Goal: Task Accomplishment & Management: Manage account settings

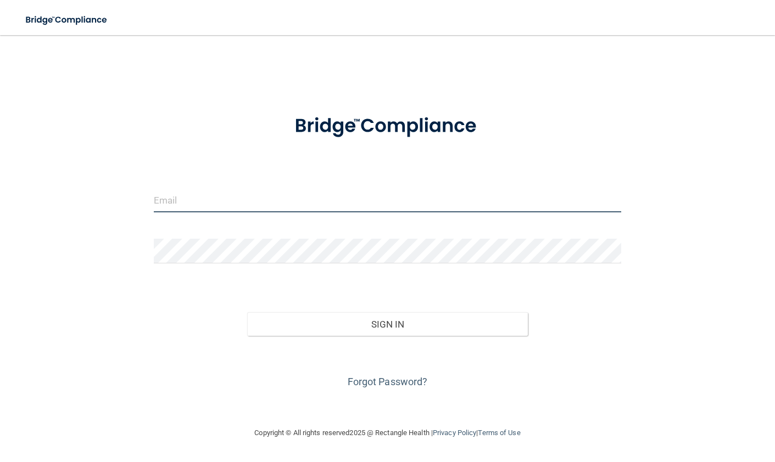
click at [243, 208] on input "email" at bounding box center [388, 200] width 468 height 25
type input "[EMAIL_ADDRESS][DOMAIN_NAME]"
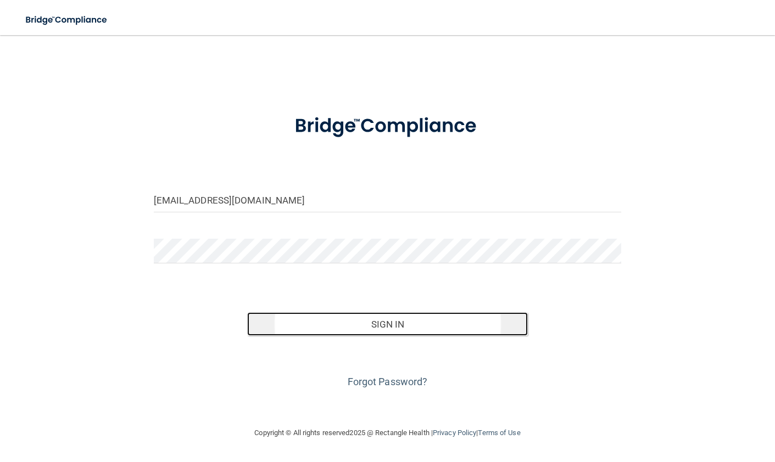
click at [404, 313] on button "Sign In" at bounding box center [387, 325] width 281 height 24
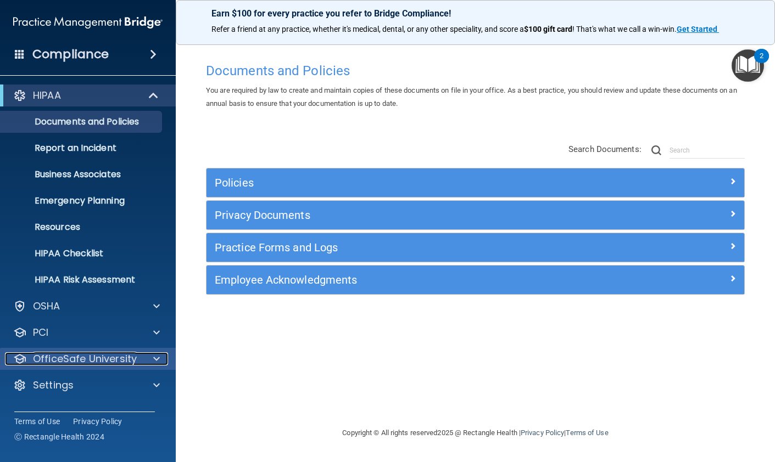
click at [149, 364] on div at bounding box center [154, 359] width 27 height 13
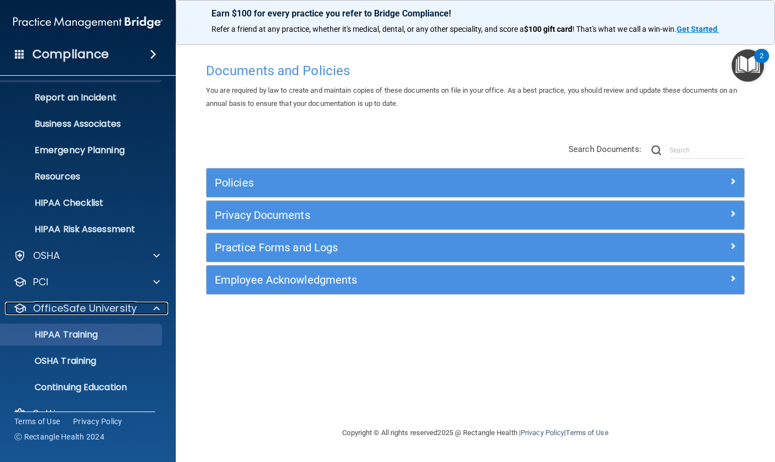
scroll to position [72, 0]
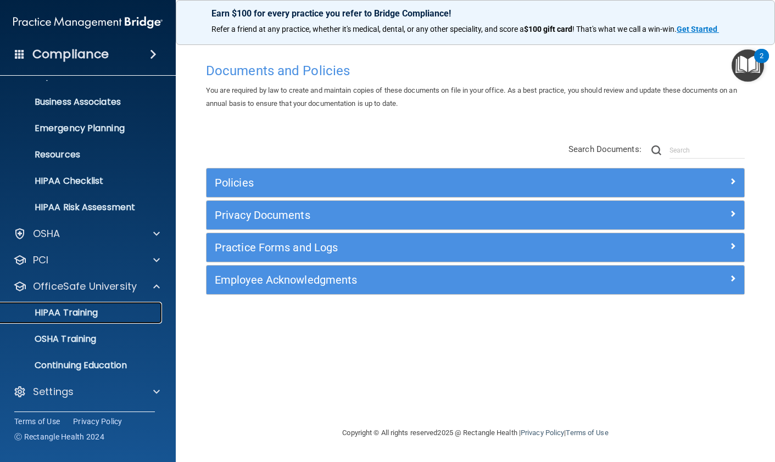
click at [75, 308] on p "HIPAA Training" at bounding box center [52, 313] width 91 height 11
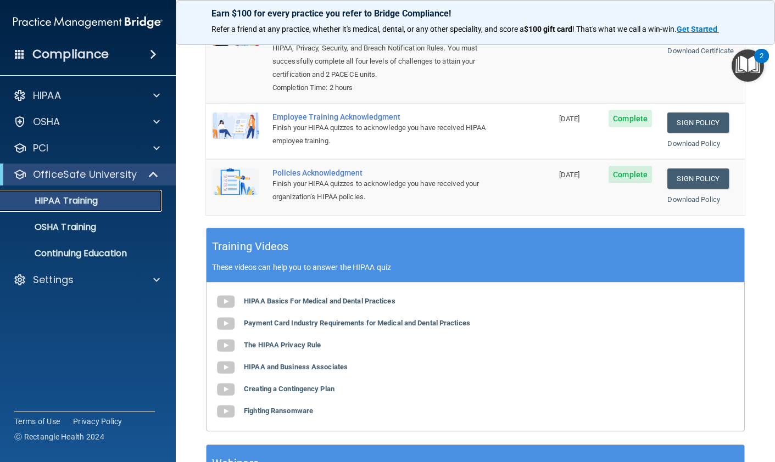
scroll to position [289, 0]
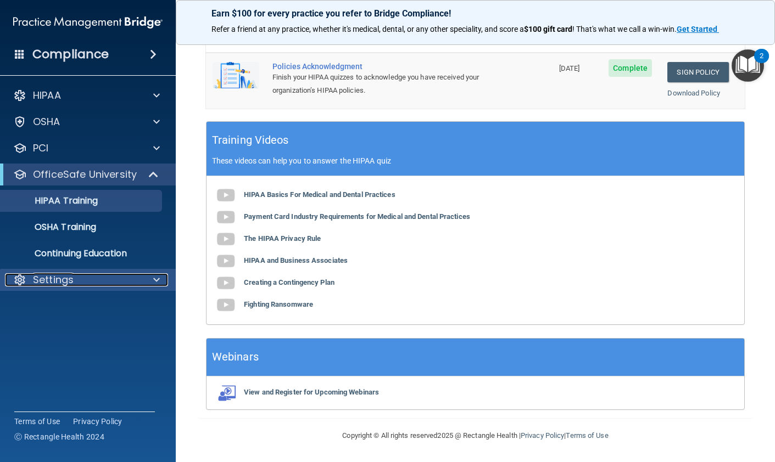
click at [101, 280] on div "Settings" at bounding box center [73, 280] width 136 height 13
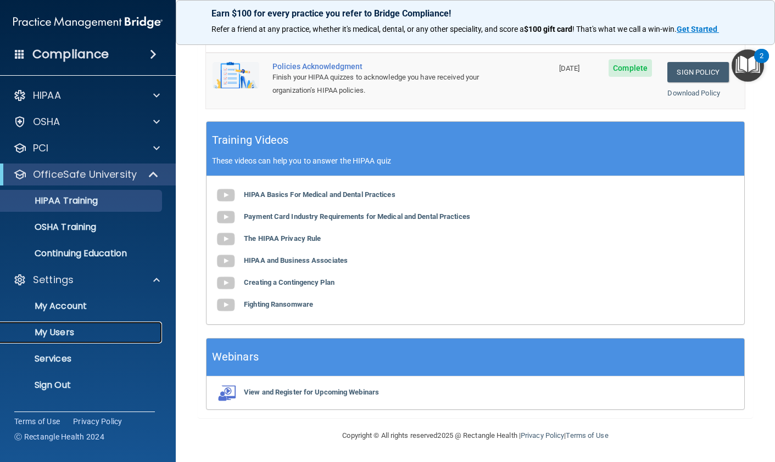
click at [62, 332] on p "My Users" at bounding box center [82, 332] width 150 height 11
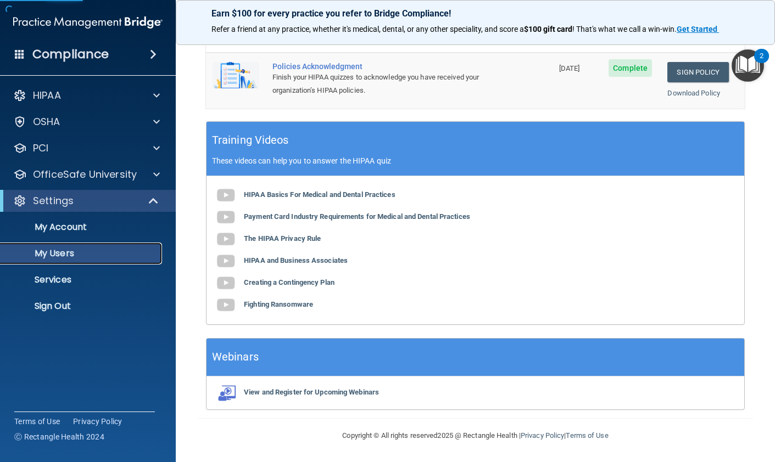
click at [70, 255] on p "My Users" at bounding box center [82, 253] width 150 height 11
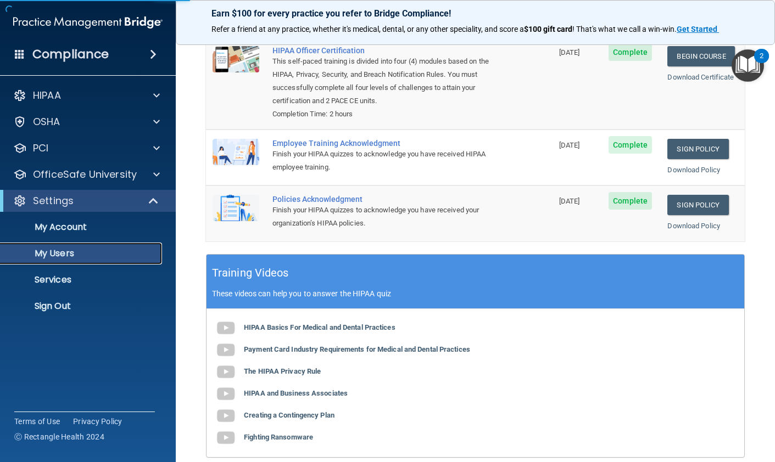
select select "20"
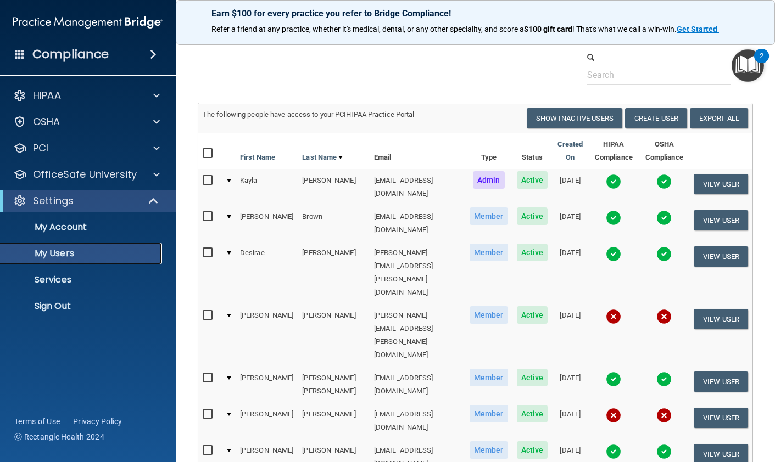
scroll to position [0, 0]
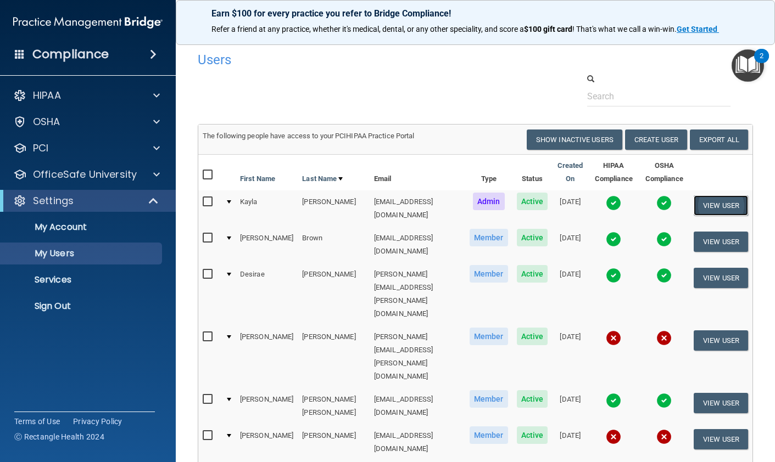
click at [721, 205] on button "View User" at bounding box center [721, 206] width 54 height 20
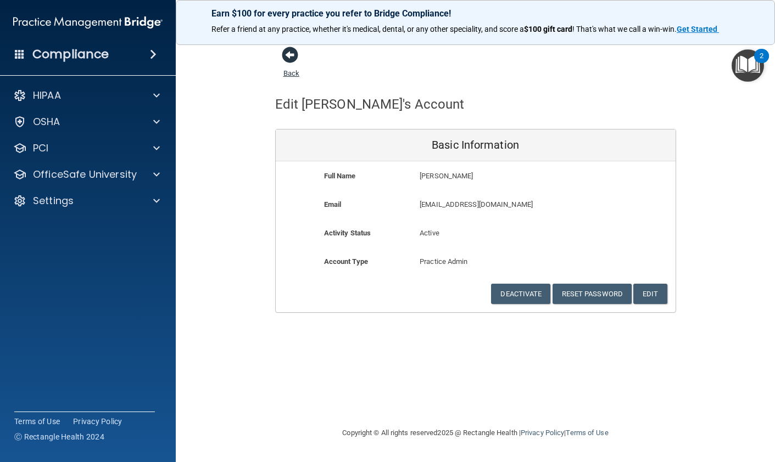
click at [295, 60] on span at bounding box center [290, 55] width 16 height 16
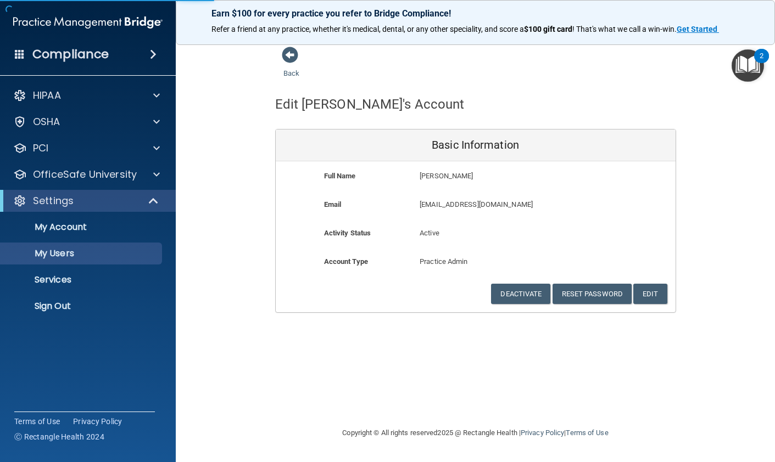
select select "20"
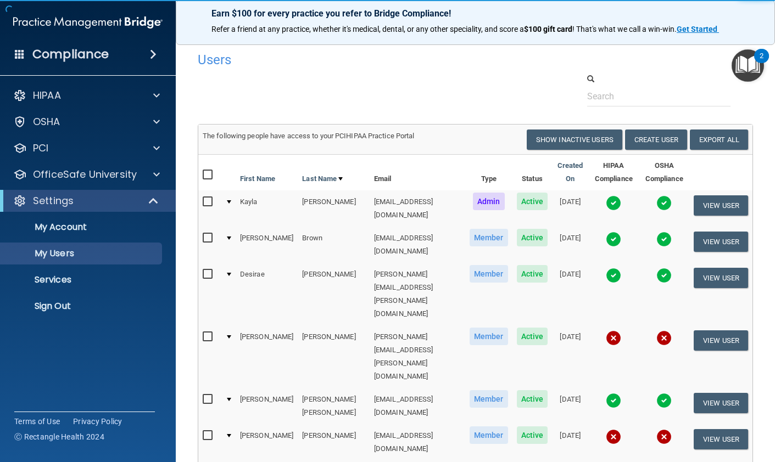
click at [606, 206] on img at bounding box center [613, 203] width 15 height 15
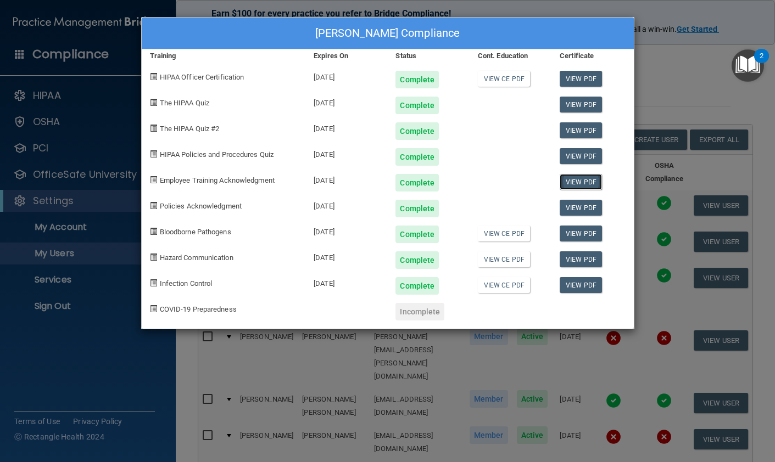
click at [571, 183] on link "View PDF" at bounding box center [581, 182] width 42 height 16
drag, startPoint x: 678, startPoint y: 55, endPoint x: 651, endPoint y: 4, distance: 57.0
click at [677, 51] on div "[PERSON_NAME] Compliance Training Expires On Status Cont. Education Certificate…" at bounding box center [387, 231] width 775 height 462
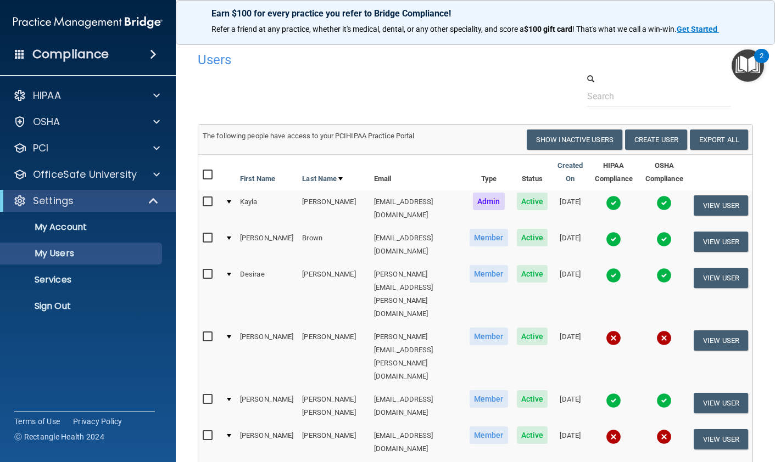
click at [606, 233] on img at bounding box center [613, 239] width 15 height 15
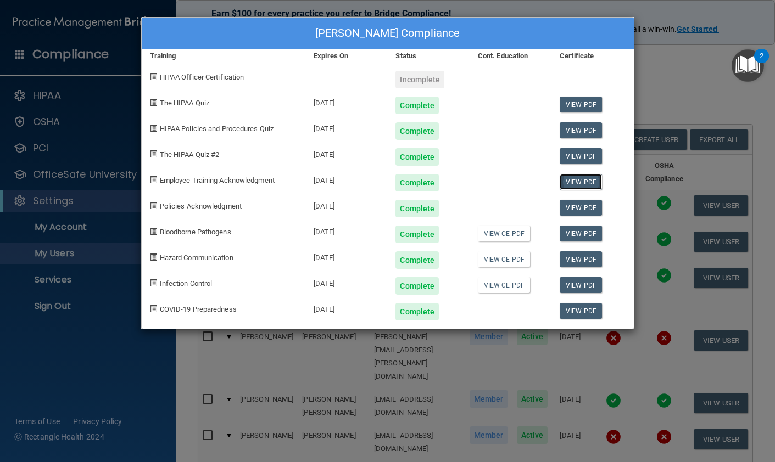
click at [574, 183] on link "View PDF" at bounding box center [581, 182] width 42 height 16
click at [653, 82] on div "[PERSON_NAME] Compliance Training Expires On Status Cont. Education Certificate…" at bounding box center [387, 231] width 775 height 462
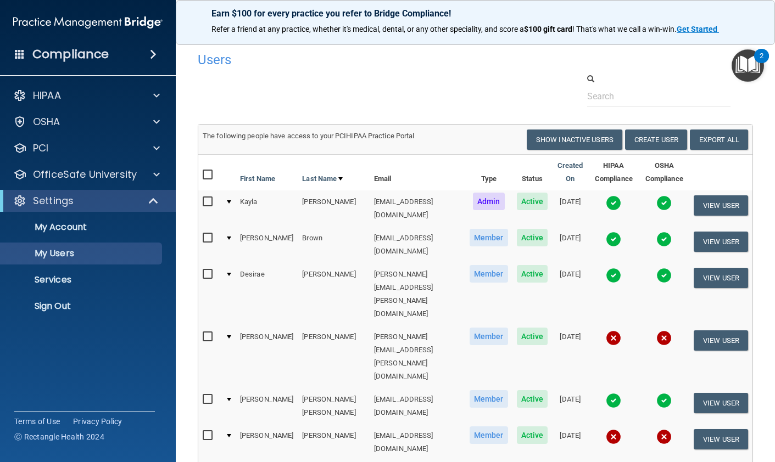
click at [606, 268] on img at bounding box center [613, 275] width 15 height 15
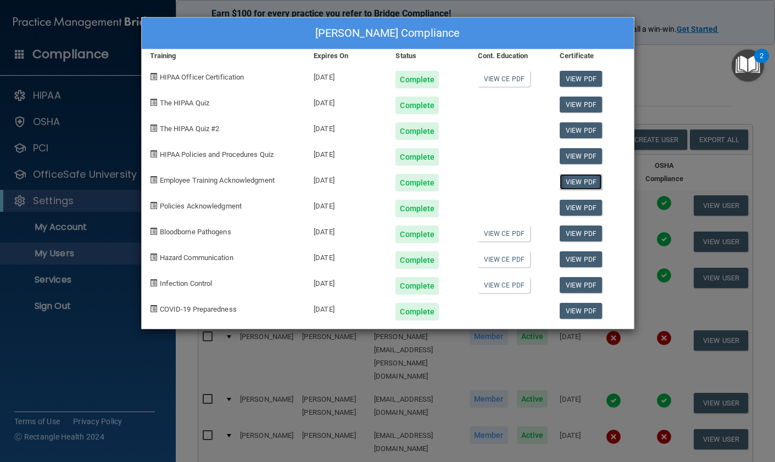
click at [579, 183] on link "View PDF" at bounding box center [581, 182] width 42 height 16
click at [665, 88] on div "[PERSON_NAME] Compliance Training Expires On Status Cont. Education Certificate…" at bounding box center [387, 231] width 775 height 462
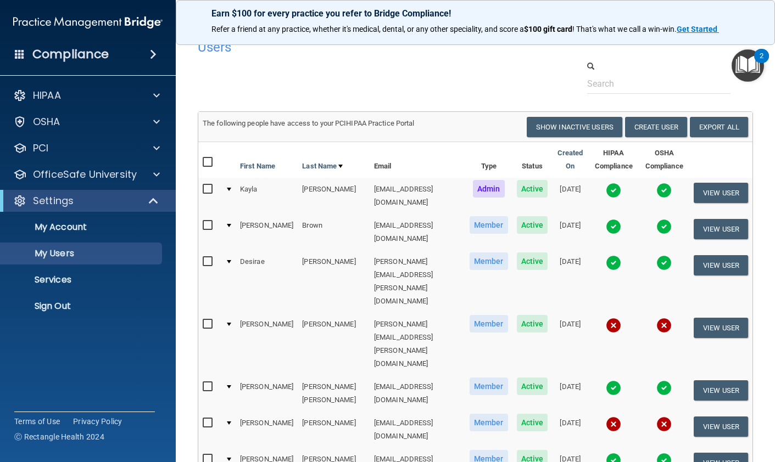
scroll to position [23, 0]
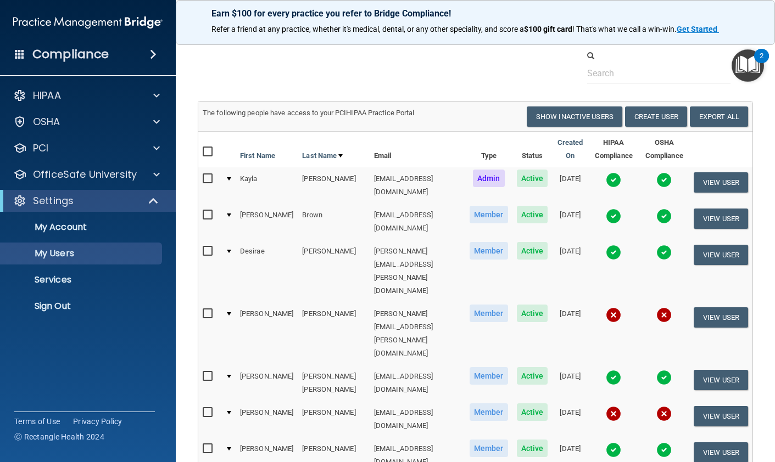
click at [606, 370] on img at bounding box center [613, 377] width 15 height 15
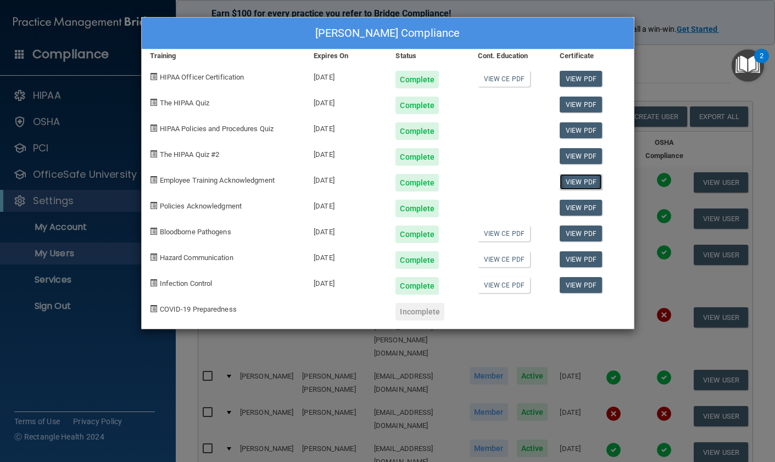
click at [580, 181] on link "View PDF" at bounding box center [581, 182] width 42 height 16
drag, startPoint x: 677, startPoint y: 69, endPoint x: 549, endPoint y: 187, distance: 173.8
click at [677, 69] on div "[PERSON_NAME] Compliance Training Expires On Status Cont. Education Certificate…" at bounding box center [387, 231] width 775 height 462
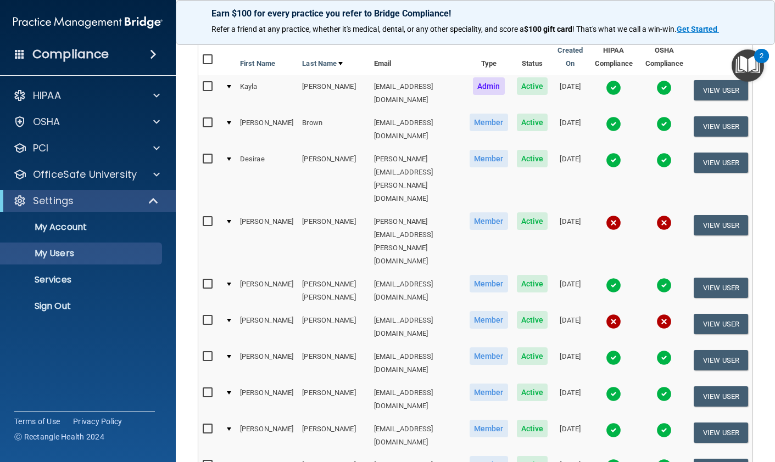
scroll to position [122, 0]
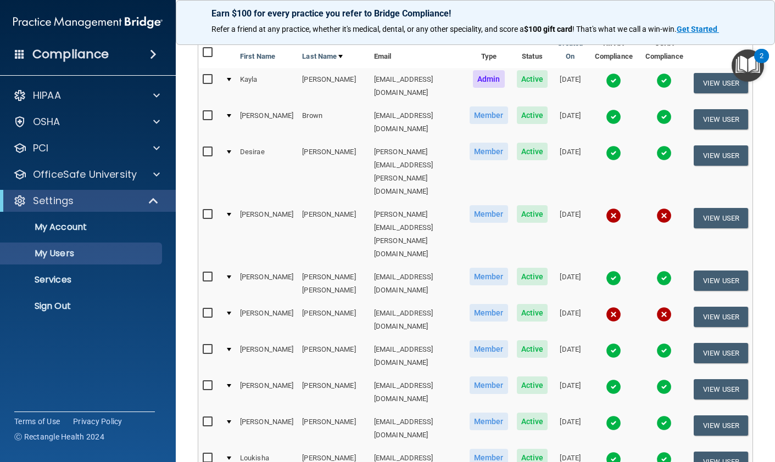
click at [606, 343] on img at bounding box center [613, 350] width 15 height 15
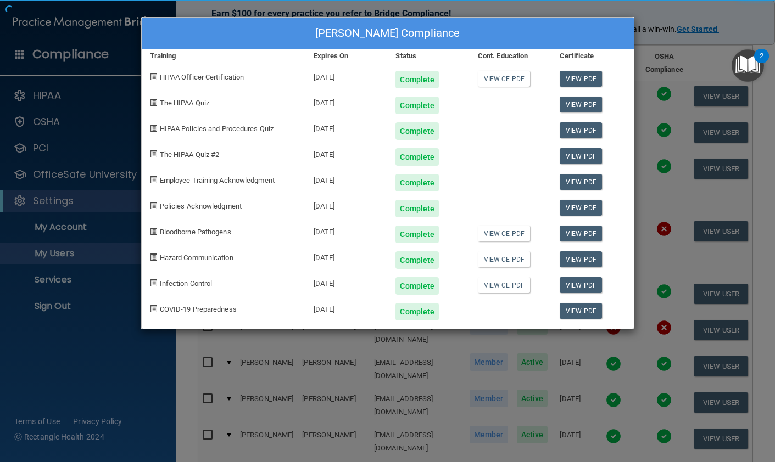
click at [604, 281] on div "View PDF" at bounding box center [592, 282] width 82 height 26
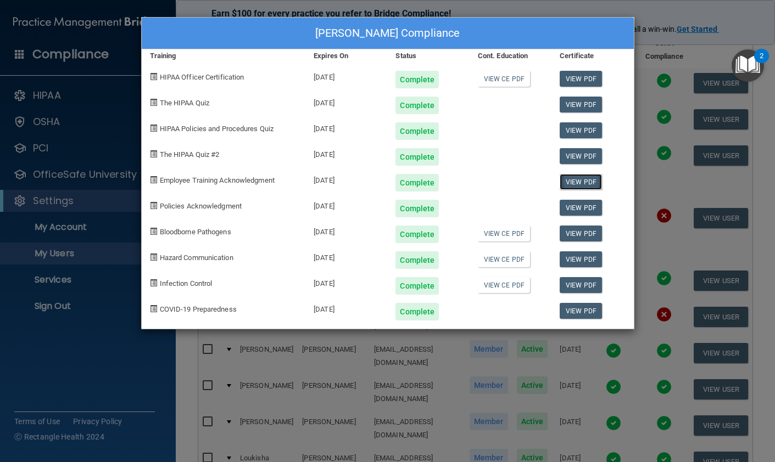
click at [575, 181] on link "View PDF" at bounding box center [581, 182] width 42 height 16
click at [660, 15] on div "[PERSON_NAME] Compliance Training Expires On Status Cont. Education Certificate…" at bounding box center [387, 231] width 775 height 462
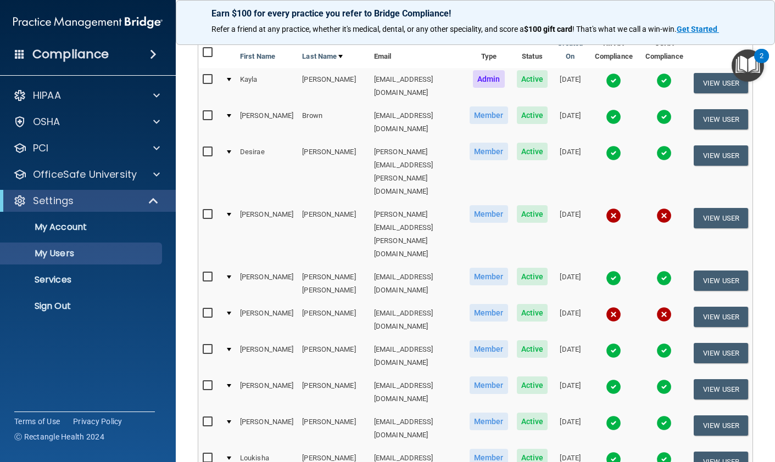
click at [606, 380] on img at bounding box center [613, 387] width 15 height 15
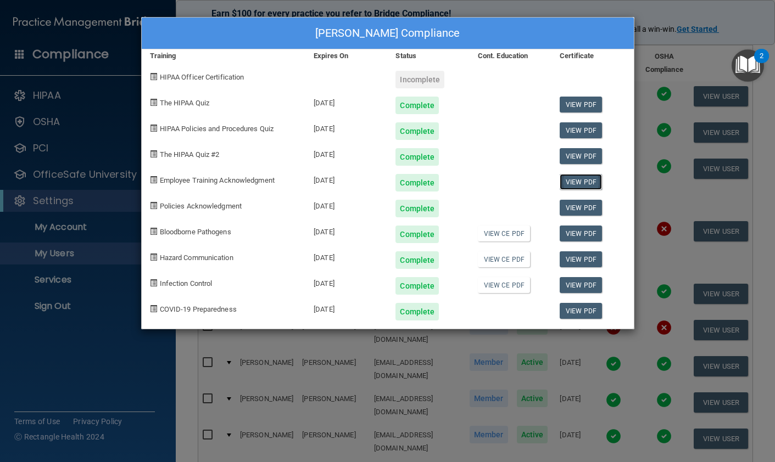
click at [578, 179] on link "View PDF" at bounding box center [581, 182] width 42 height 16
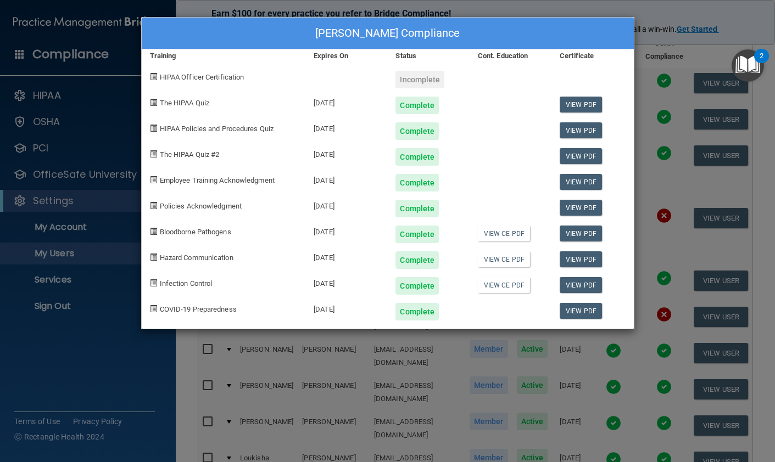
click at [652, 20] on div "[PERSON_NAME] Compliance Training Expires On Status Cont. Education Certificate…" at bounding box center [387, 231] width 775 height 462
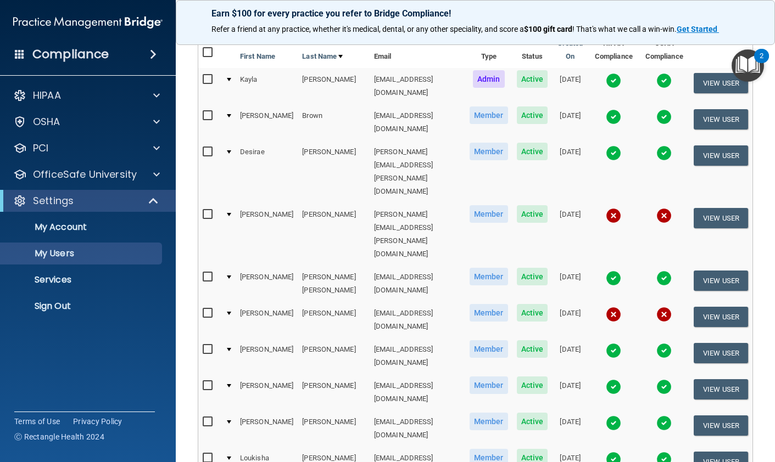
click at [606, 416] on img at bounding box center [613, 423] width 15 height 15
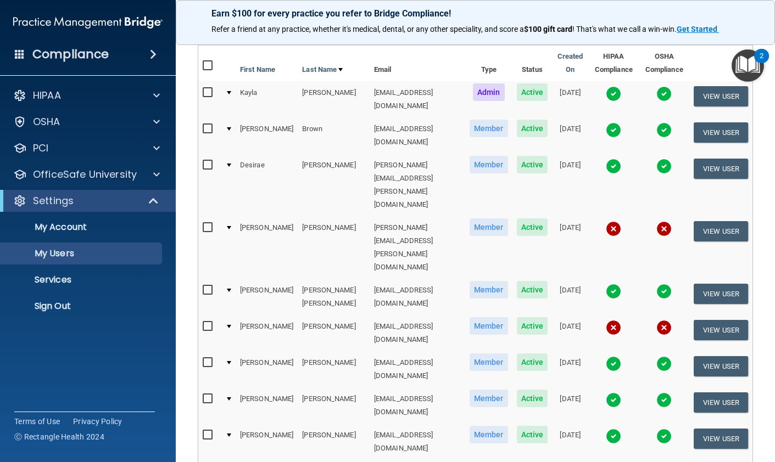
click at [606, 429] on img at bounding box center [613, 436] width 15 height 15
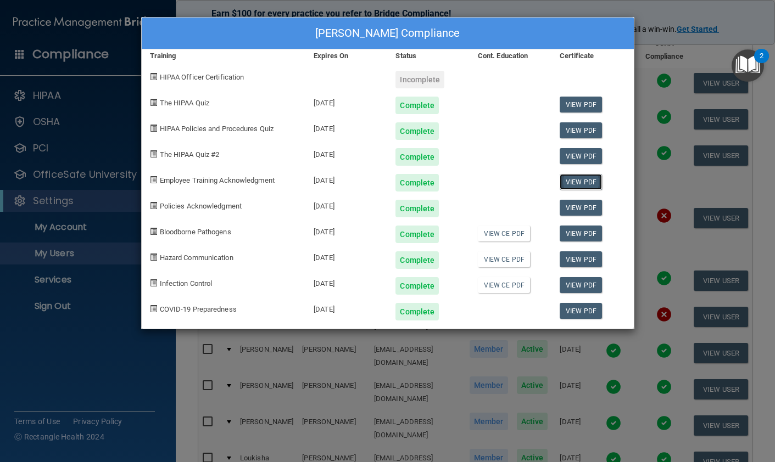
click at [574, 181] on link "View PDF" at bounding box center [581, 182] width 42 height 16
click at [670, 9] on div "[PERSON_NAME] Compliance Training Expires On Status Cont. Education Certificate…" at bounding box center [387, 231] width 775 height 462
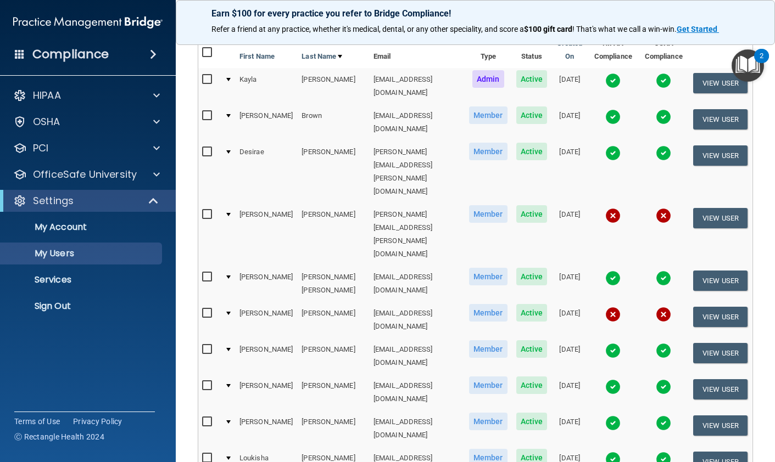
click at [605, 452] on img at bounding box center [612, 459] width 15 height 15
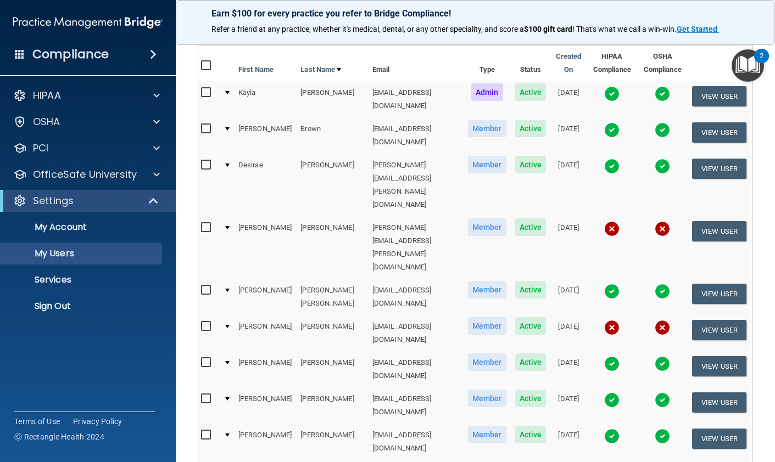
scroll to position [0, 1]
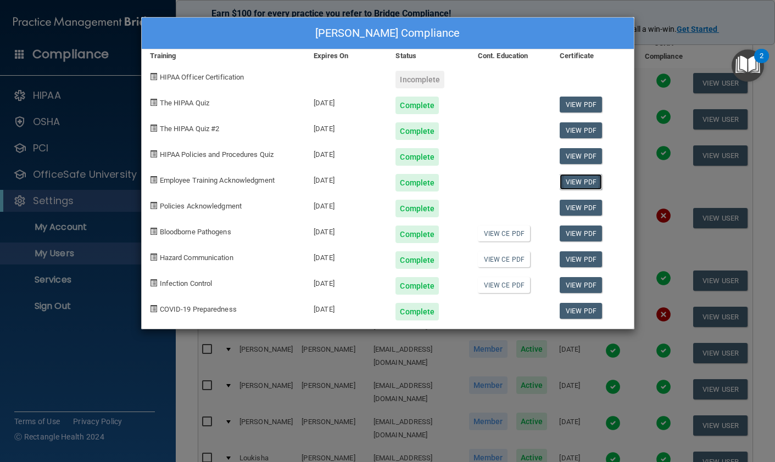
click at [589, 182] on link "View PDF" at bounding box center [581, 182] width 42 height 16
click at [660, 35] on div "[PERSON_NAME] Compliance Training Expires On Status Cont. Education Certificate…" at bounding box center [387, 231] width 775 height 462
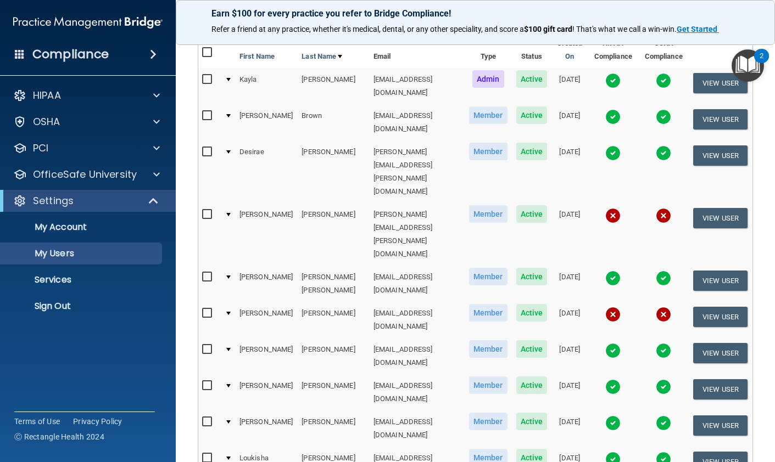
scroll to position [0, 0]
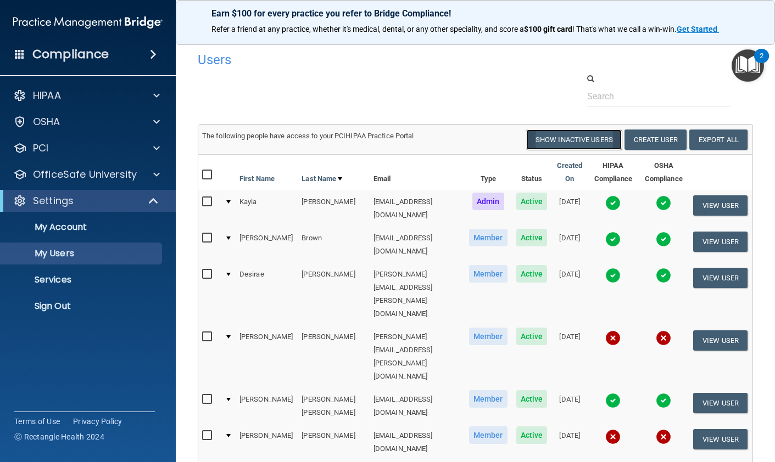
click at [565, 140] on button "Show Inactive Users" at bounding box center [574, 140] width 96 height 20
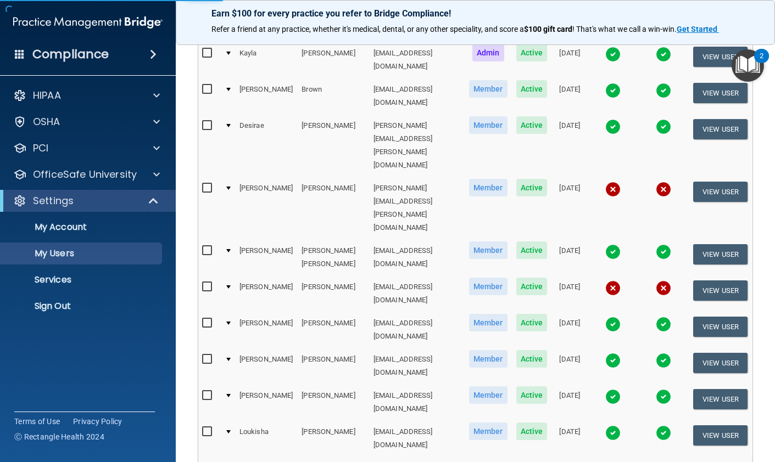
scroll to position [149, 0]
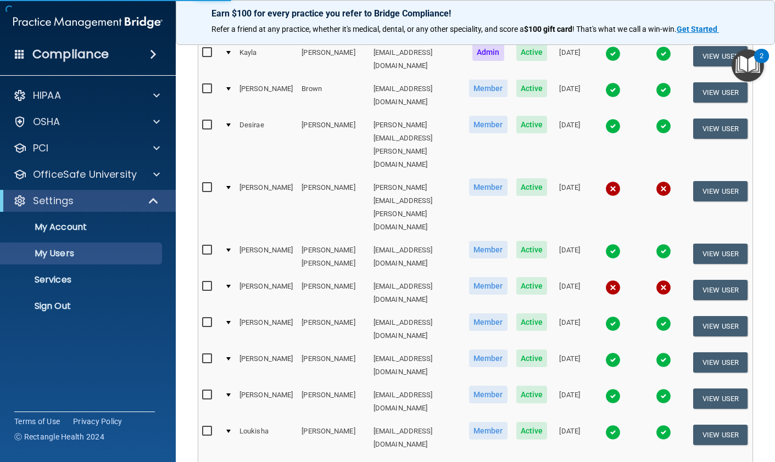
select select "20"
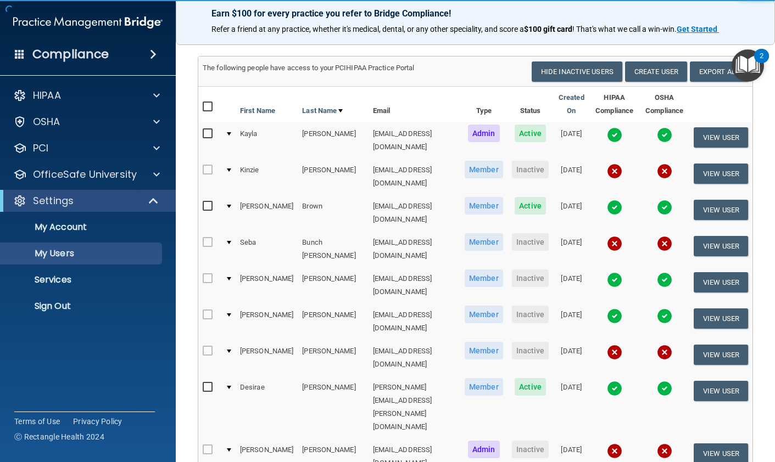
scroll to position [69, 0]
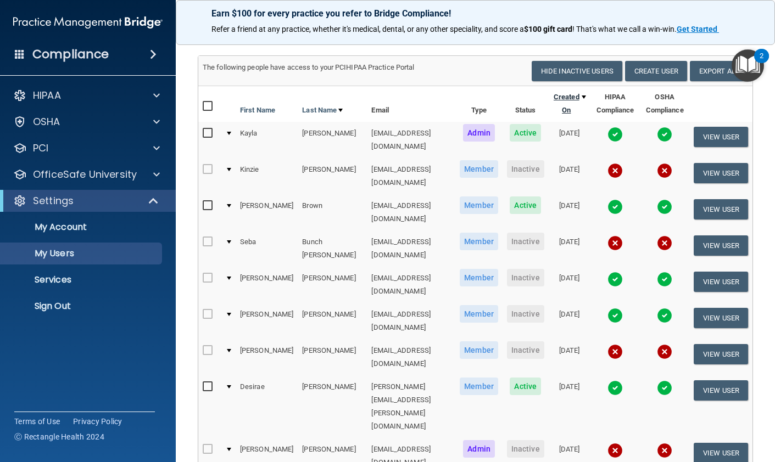
click at [553, 99] on link "Created On" at bounding box center [569, 104] width 33 height 26
select select "20"
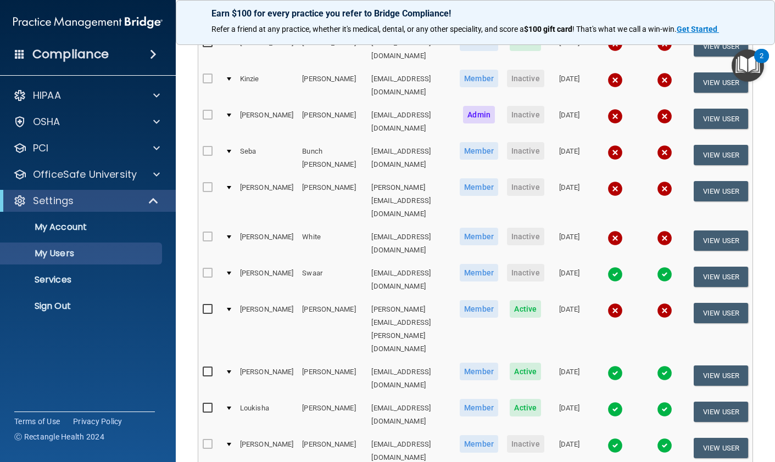
scroll to position [404, 0]
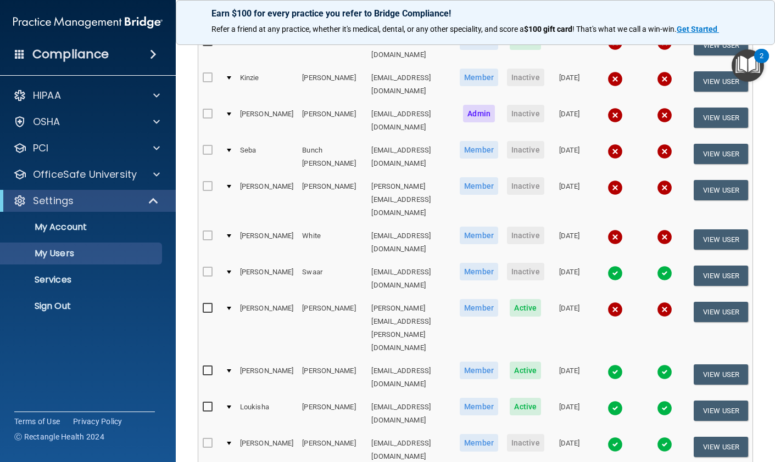
click at [607, 437] on img at bounding box center [614, 444] width 15 height 15
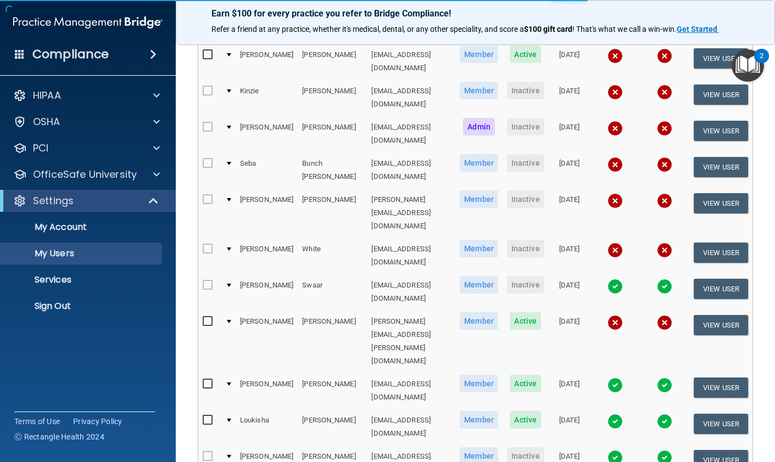
scroll to position [0, 4]
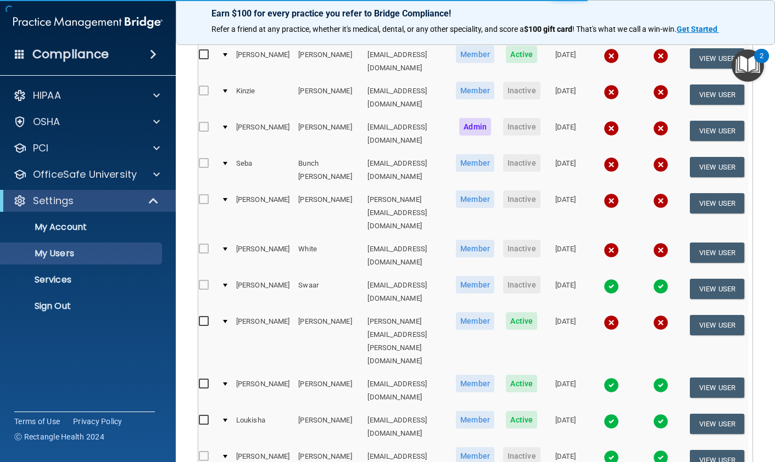
click at [605, 450] on img at bounding box center [611, 457] width 15 height 15
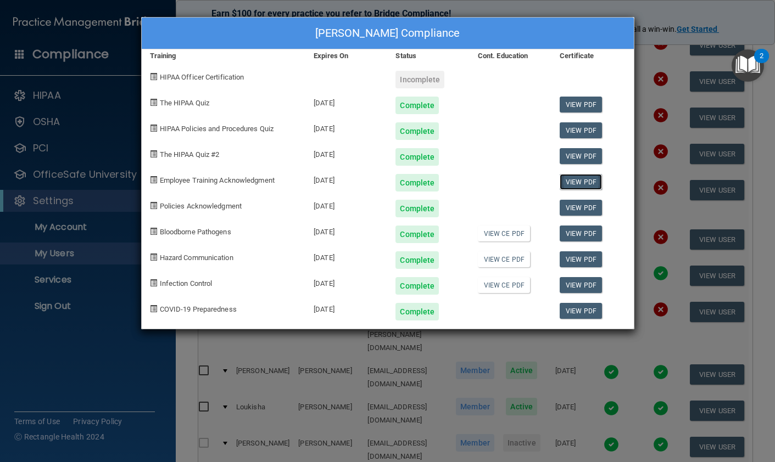
click at [582, 185] on link "View PDF" at bounding box center [581, 182] width 42 height 16
click at [674, 19] on div "[PERSON_NAME] Compliance Training Expires On Status Cont. Education Certificate…" at bounding box center [387, 231] width 775 height 462
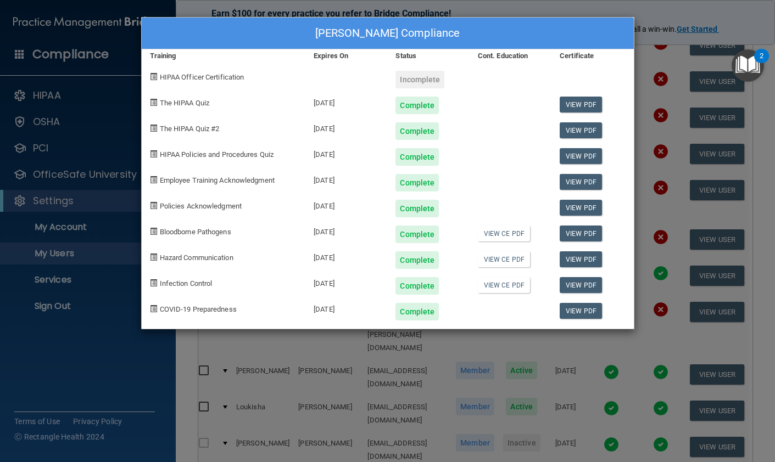
click at [645, 14] on div "[PERSON_NAME] Compliance Training Expires On Status Cont. Education Certificate…" at bounding box center [387, 231] width 775 height 462
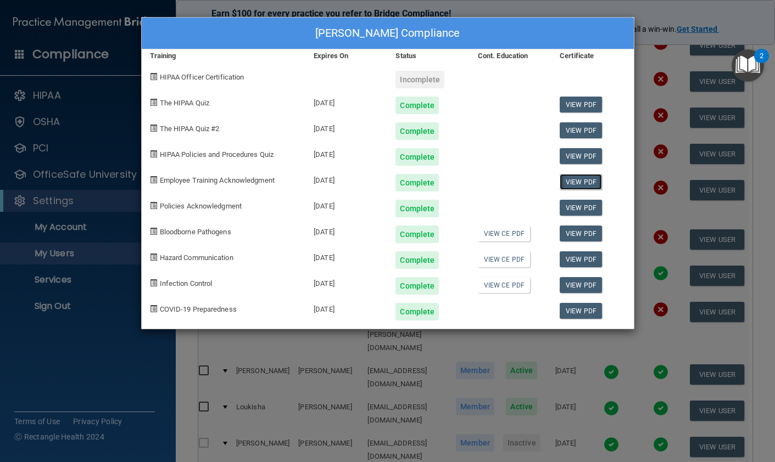
click at [571, 182] on link "View PDF" at bounding box center [581, 182] width 42 height 16
drag, startPoint x: 669, startPoint y: 15, endPoint x: 663, endPoint y: 20, distance: 7.5
click at [668, 15] on div "[PERSON_NAME] Compliance Training Expires On Status Cont. Education Certificate…" at bounding box center [387, 231] width 775 height 462
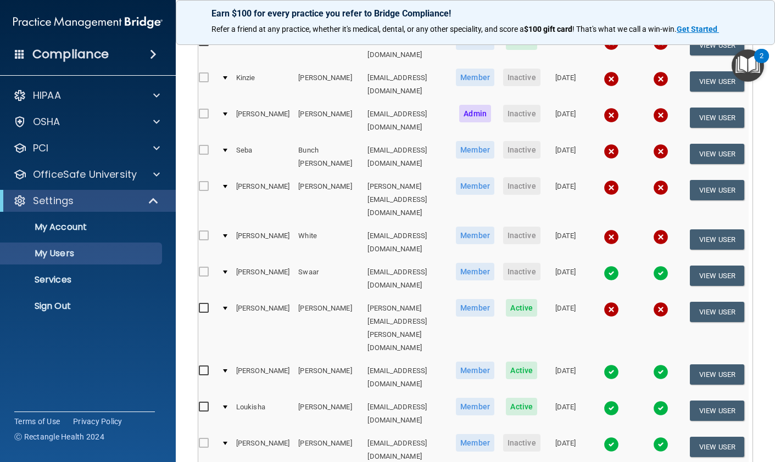
click at [605, 266] on img at bounding box center [611, 273] width 15 height 15
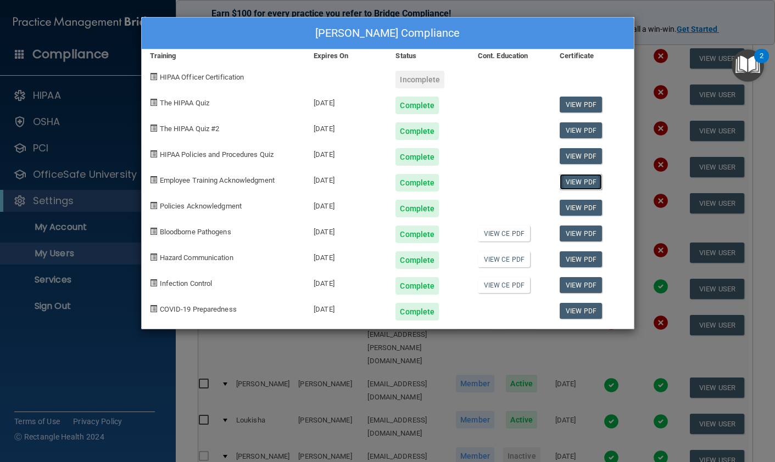
click at [561, 178] on link "View PDF" at bounding box center [581, 182] width 42 height 16
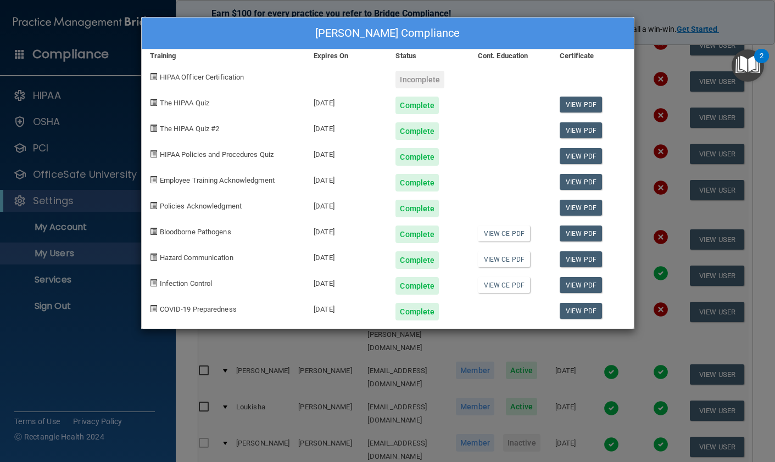
click at [651, 10] on div "[PERSON_NAME] Compliance Training Expires On Status Cont. Education Certificate…" at bounding box center [387, 231] width 775 height 462
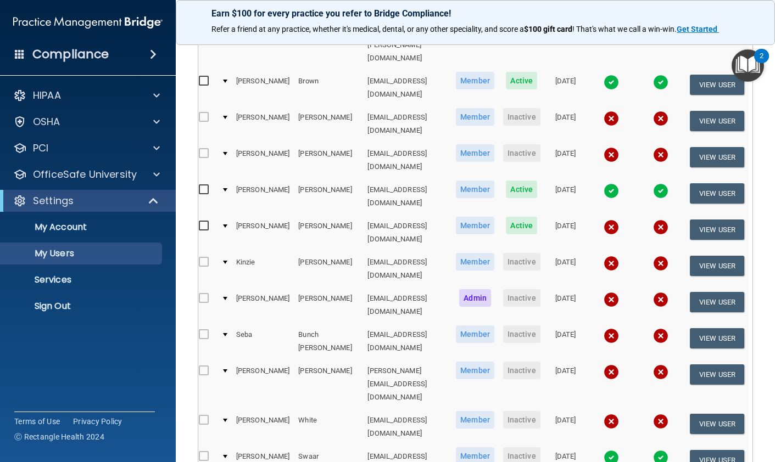
scroll to position [221, 0]
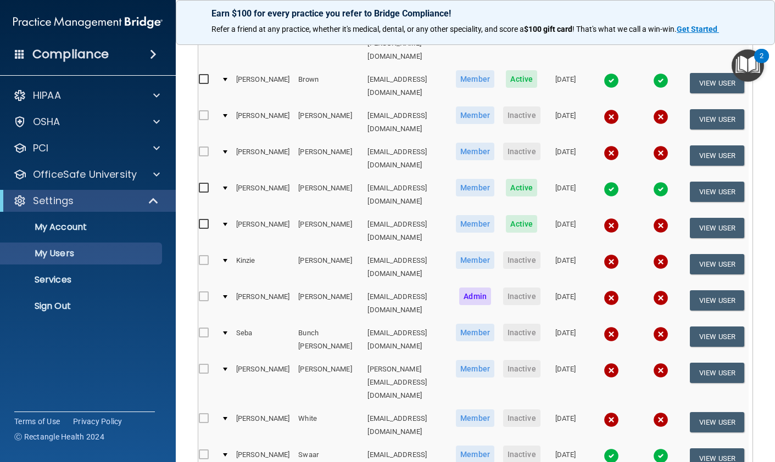
click at [606, 363] on img at bounding box center [611, 370] width 15 height 15
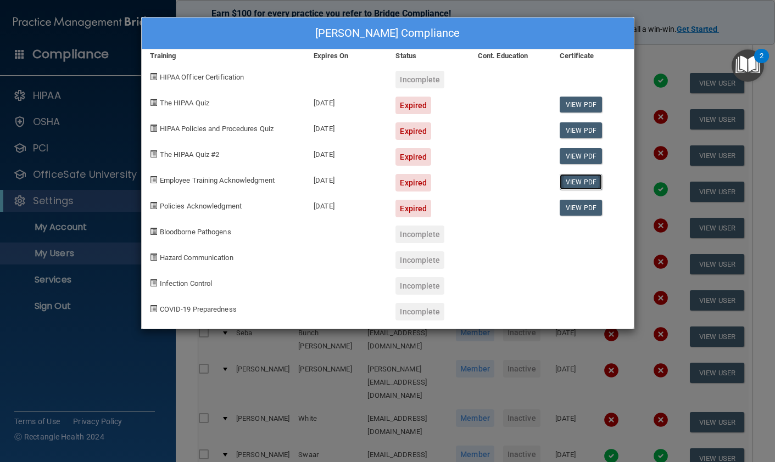
click at [574, 184] on link "View PDF" at bounding box center [581, 182] width 42 height 16
click at [641, 10] on div "[PERSON_NAME] Compliance Training Expires On Status Cont. Education Certificate…" at bounding box center [387, 231] width 775 height 462
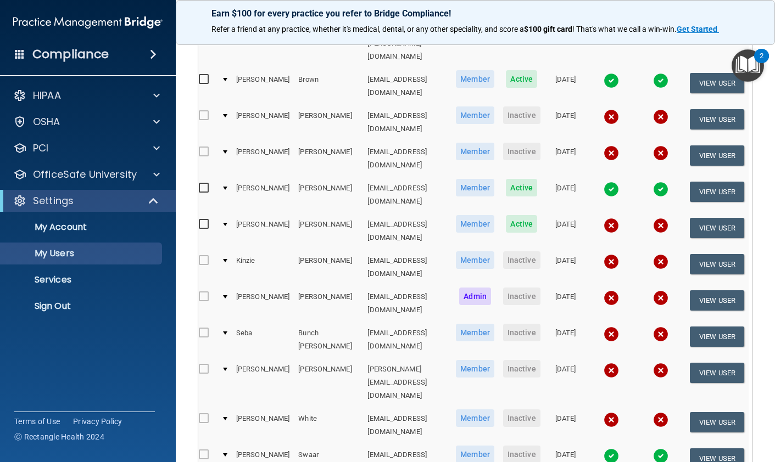
click at [604, 412] on img at bounding box center [611, 419] width 15 height 15
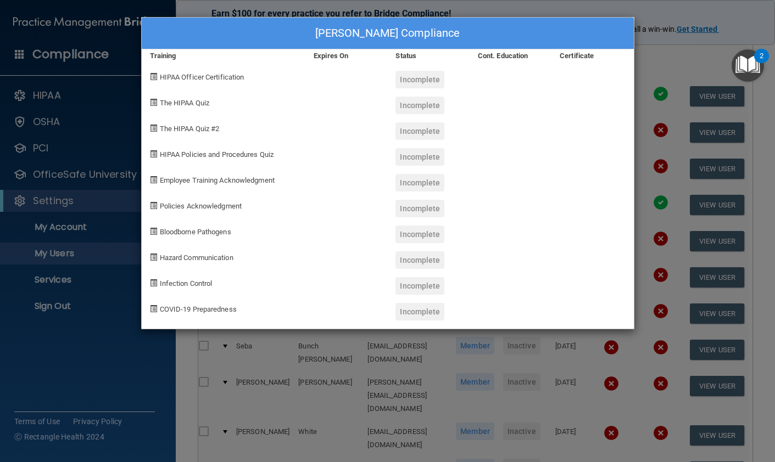
click at [647, 10] on div "[PERSON_NAME] Compliance Training Expires On Status Cont. Education Certificate…" at bounding box center [387, 231] width 775 height 462
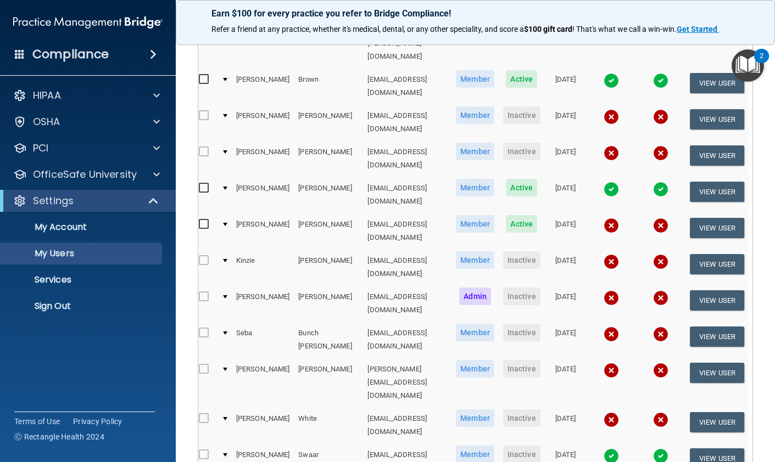
click at [606, 327] on img at bounding box center [611, 334] width 15 height 15
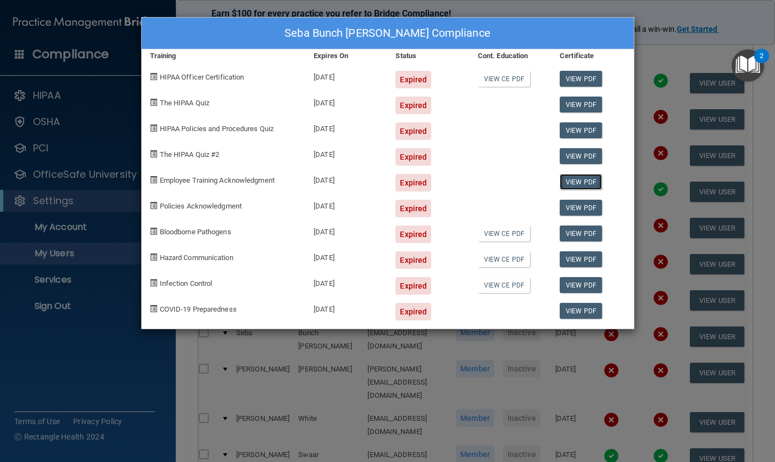
click at [574, 180] on link "View PDF" at bounding box center [581, 182] width 42 height 16
click at [645, 15] on div "Seba Bunch [PERSON_NAME] Compliance Training Expires On Status Cont. Education …" at bounding box center [387, 231] width 775 height 462
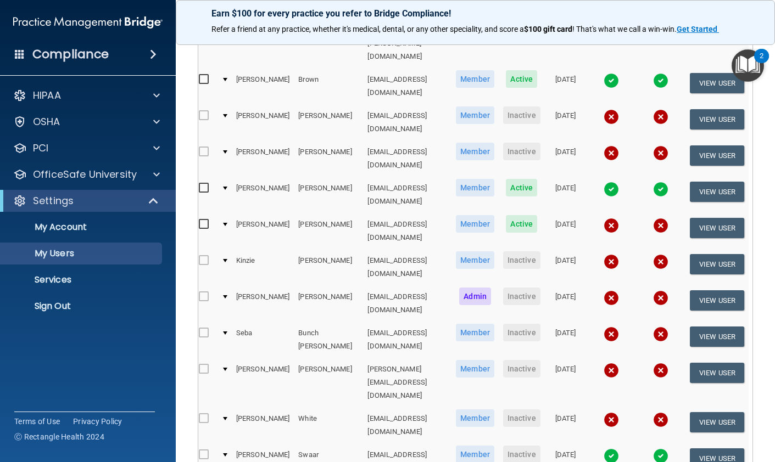
click at [604, 291] on img at bounding box center [611, 298] width 15 height 15
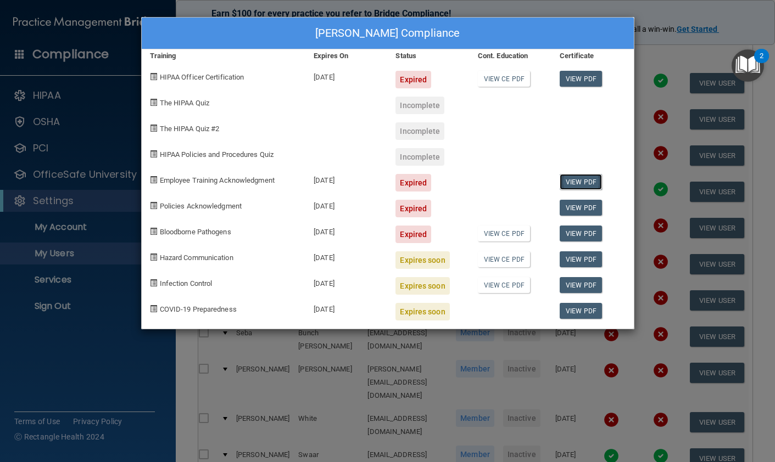
click at [574, 183] on link "View PDF" at bounding box center [581, 182] width 42 height 16
click at [620, 10] on div "[PERSON_NAME] Compliance Training Expires On Status Cont. Education Certificate…" at bounding box center [387, 231] width 775 height 462
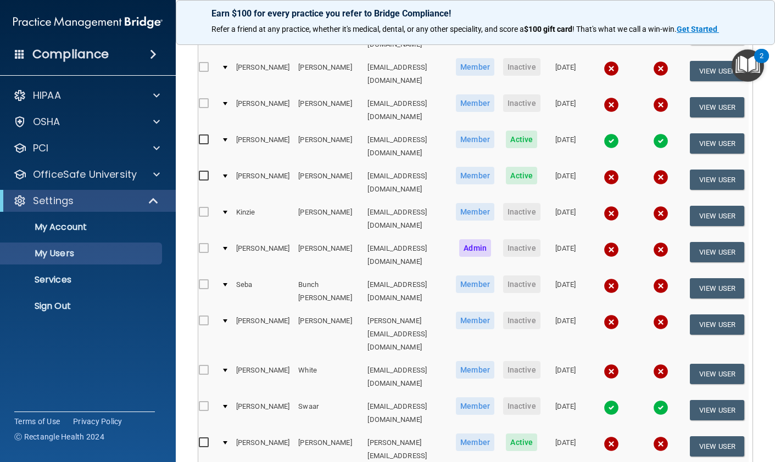
scroll to position [0, 3]
click at [605, 206] on img at bounding box center [611, 213] width 15 height 15
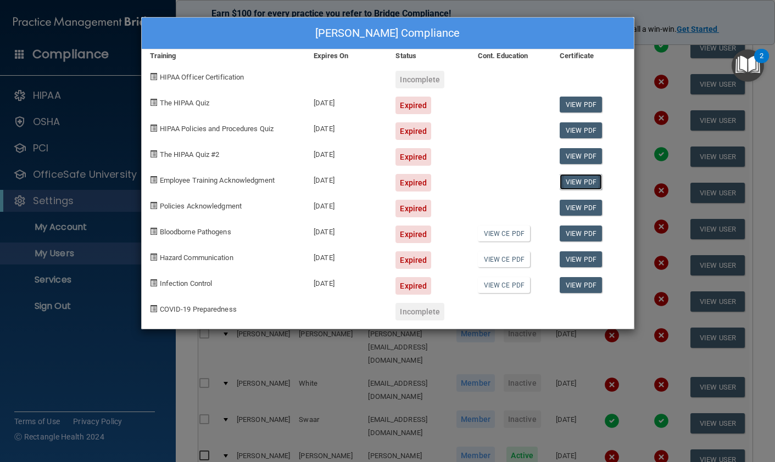
click at [582, 181] on link "View PDF" at bounding box center [581, 182] width 42 height 16
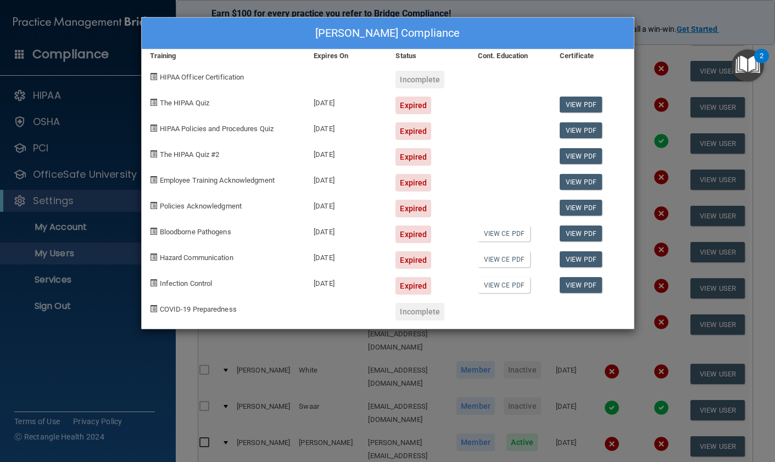
click at [644, 13] on div "[PERSON_NAME] Compliance Training Expires On Status Cont. Education Certificate…" at bounding box center [387, 231] width 775 height 462
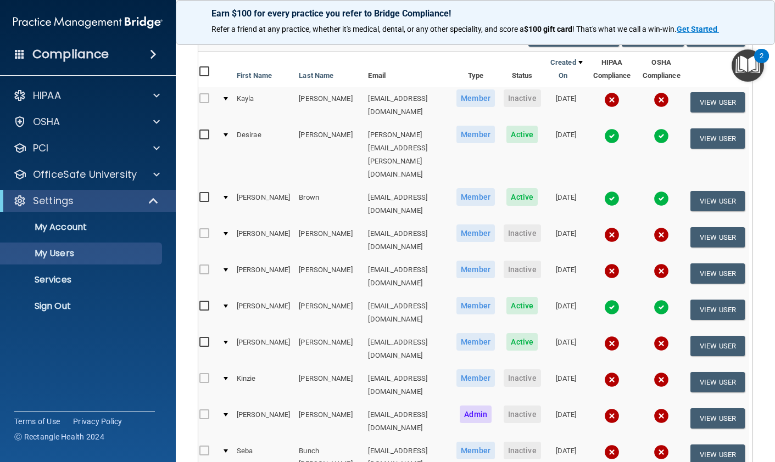
scroll to position [102, 0]
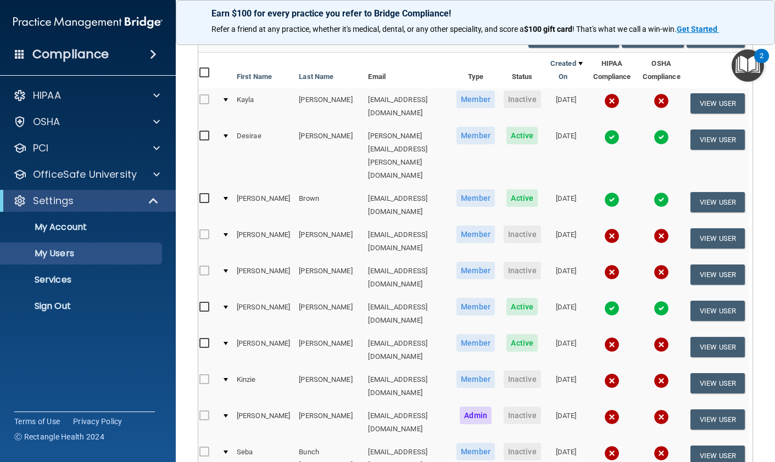
click at [606, 265] on img at bounding box center [611, 272] width 15 height 15
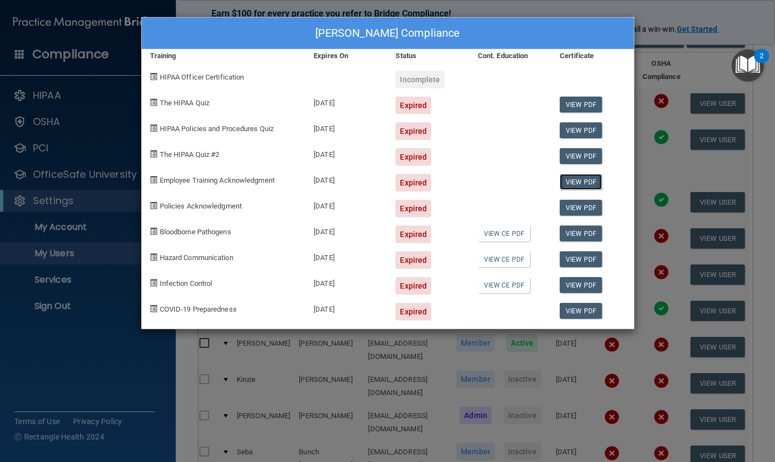
click at [592, 182] on link "View PDF" at bounding box center [581, 182] width 42 height 16
drag, startPoint x: 695, startPoint y: 70, endPoint x: 684, endPoint y: 83, distance: 17.2
click at [695, 70] on div "[PERSON_NAME] Compliance Training Expires On Status Cont. Education Certificate…" at bounding box center [387, 231] width 775 height 462
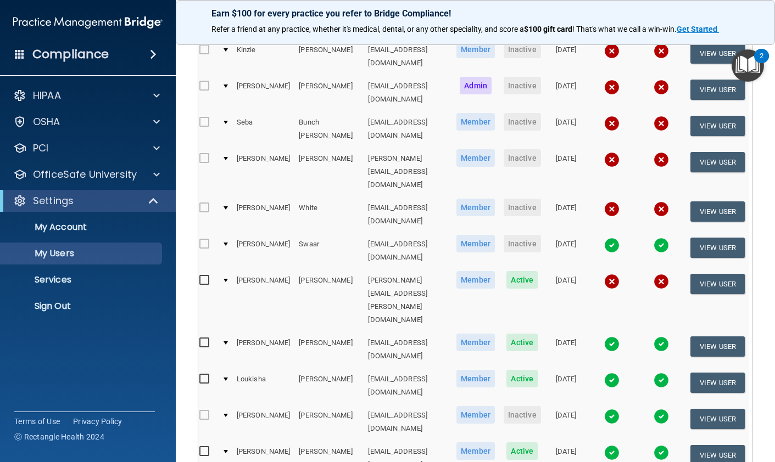
scroll to position [434, 0]
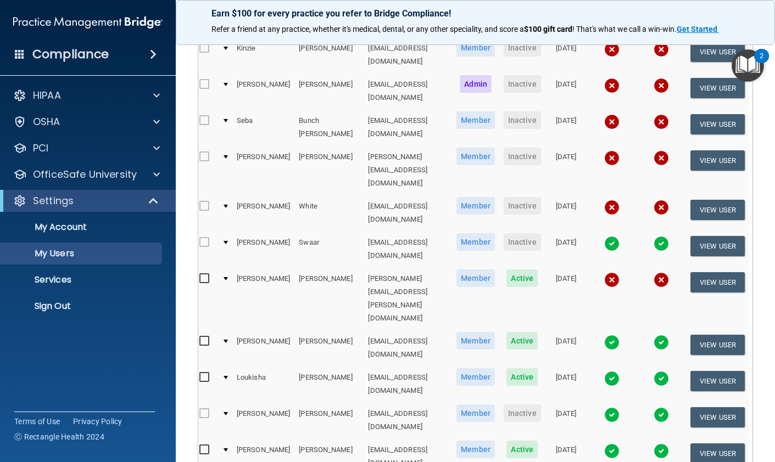
select select "20"
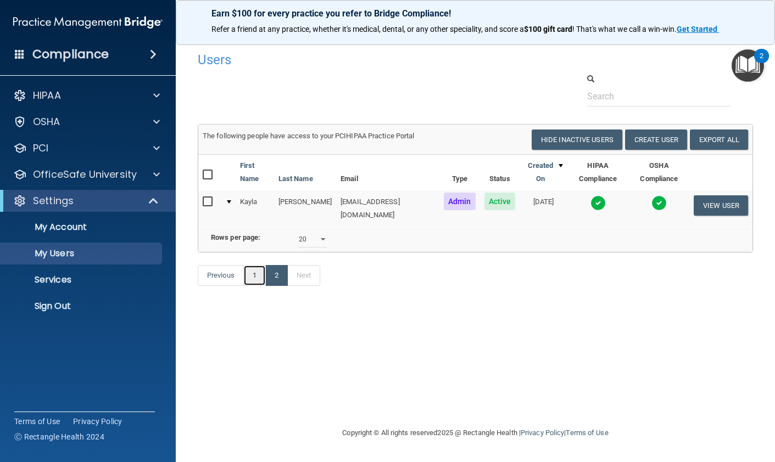
click at [252, 271] on link "1" at bounding box center [254, 275] width 23 height 21
select select "20"
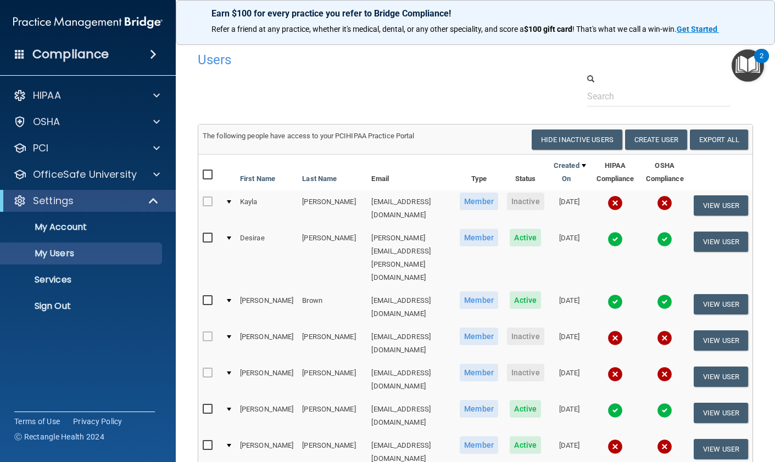
click at [607, 331] on img at bounding box center [614, 338] width 15 height 15
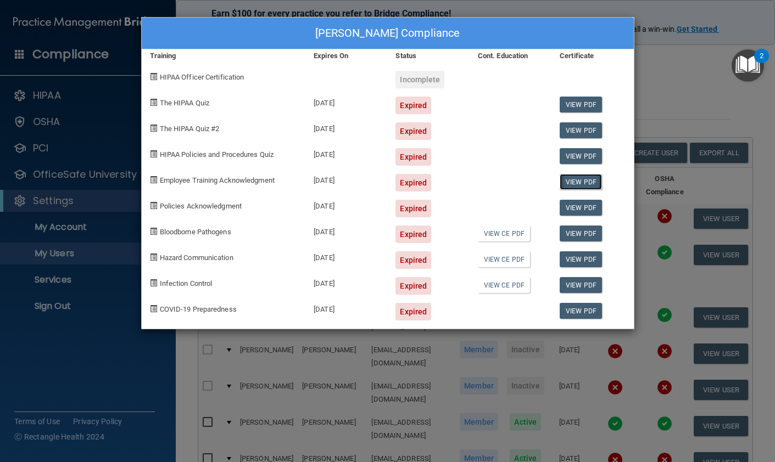
click at [580, 183] on link "View PDF" at bounding box center [581, 182] width 42 height 16
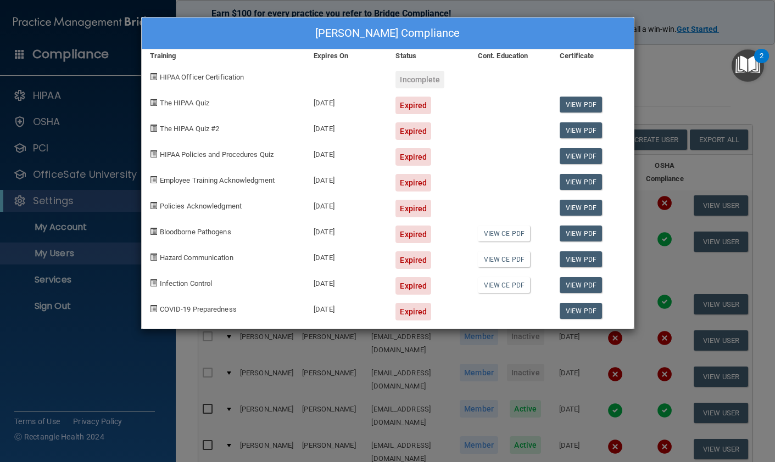
drag, startPoint x: 678, startPoint y: 68, endPoint x: 629, endPoint y: 65, distance: 49.0
click at [677, 68] on div "[PERSON_NAME] Compliance Training Expires On Status Cont. Education Certificate…" at bounding box center [387, 231] width 775 height 462
